Goal: Information Seeking & Learning: Compare options

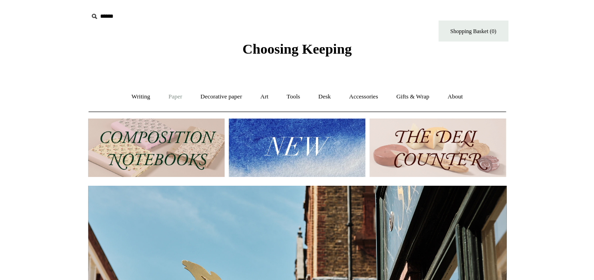
scroll to position [0, 418]
click at [136, 92] on link "Writing +" at bounding box center [140, 96] width 35 height 25
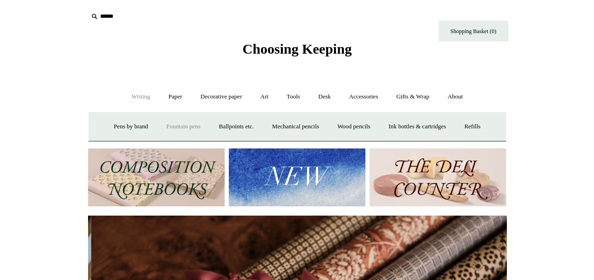
scroll to position [0, 837]
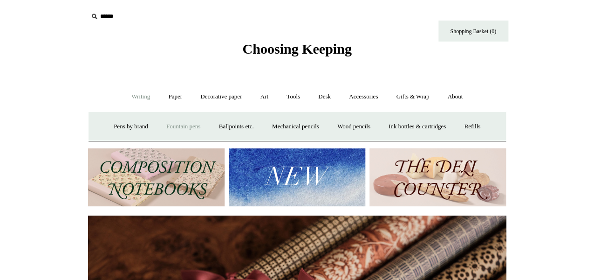
click at [180, 128] on link "Fountain pens +" at bounding box center [183, 126] width 51 height 25
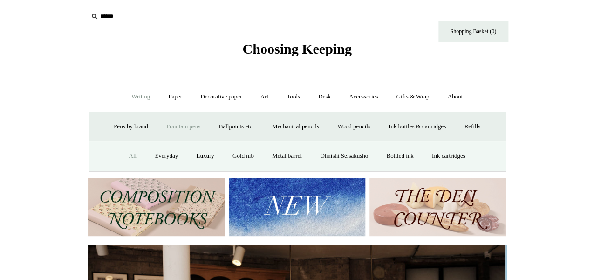
scroll to position [0, 0]
click at [124, 156] on link "All" at bounding box center [132, 156] width 25 height 25
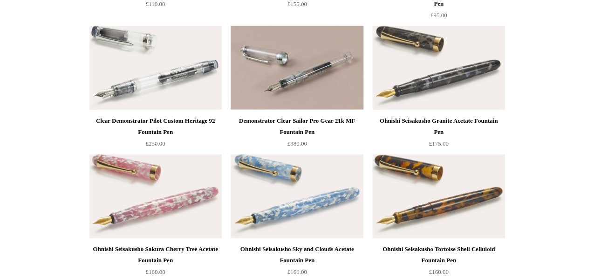
scroll to position [1889, 0]
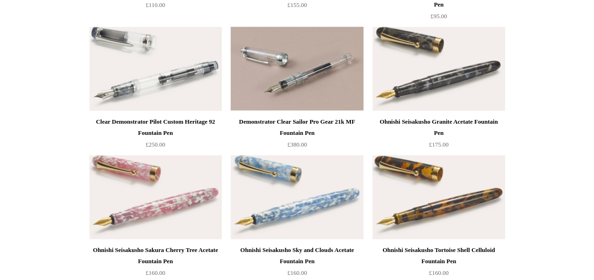
click at [457, 127] on div "Ohnishi Seisakusho Granite Acetate Fountain Pen" at bounding box center [439, 127] width 128 height 22
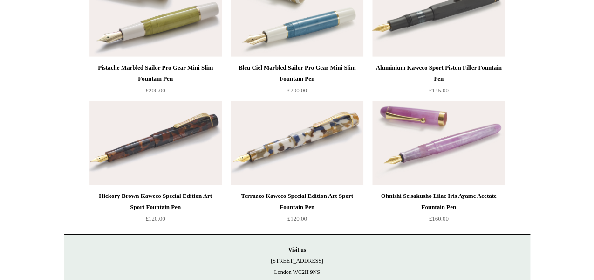
scroll to position [4761, 0]
click at [446, 202] on div "Ohnishi Seisakusho Lilac Iris Ayame Acetate Fountain Pen" at bounding box center [439, 202] width 128 height 22
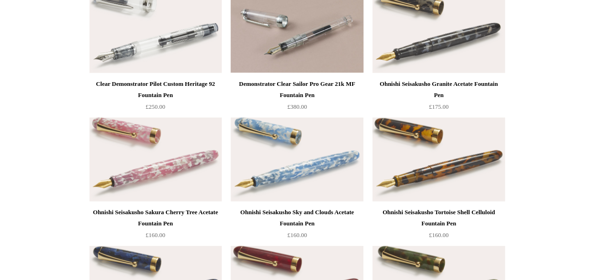
scroll to position [1924, 0]
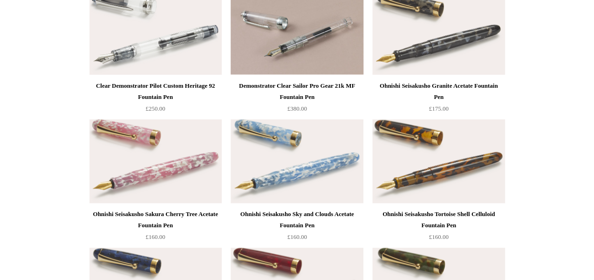
click at [442, 82] on div "Ohnishi Seisakusho Granite Acetate Fountain Pen" at bounding box center [439, 91] width 128 height 22
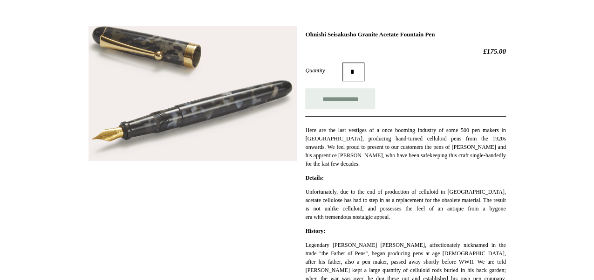
scroll to position [116, 0]
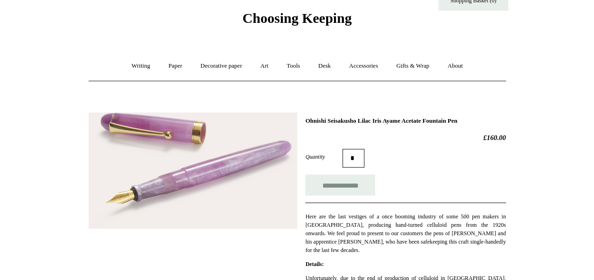
scroll to position [31, 0]
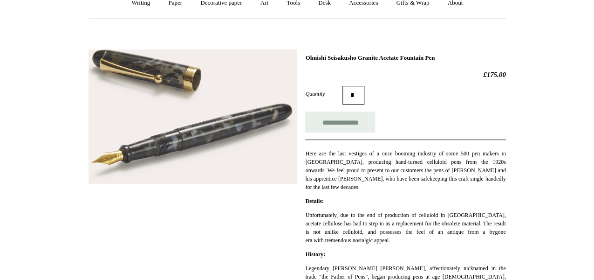
scroll to position [93, 0]
click at [242, 124] on img at bounding box center [193, 117] width 209 height 135
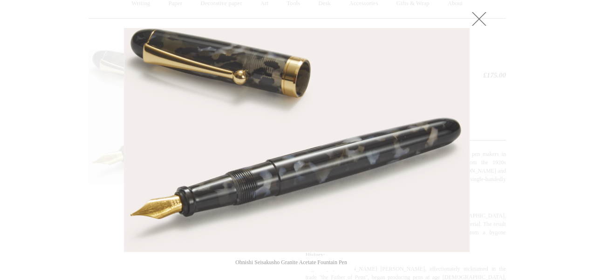
click at [478, 14] on link at bounding box center [479, 18] width 19 height 19
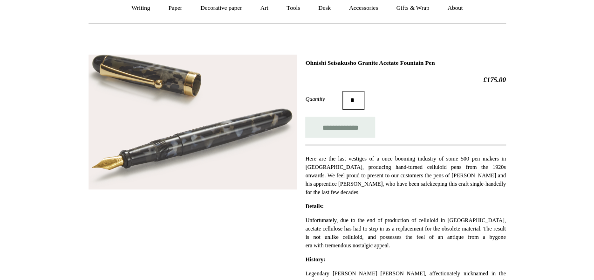
scroll to position [83, 0]
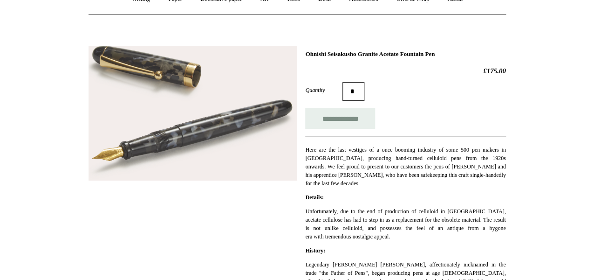
scroll to position [97, 0]
